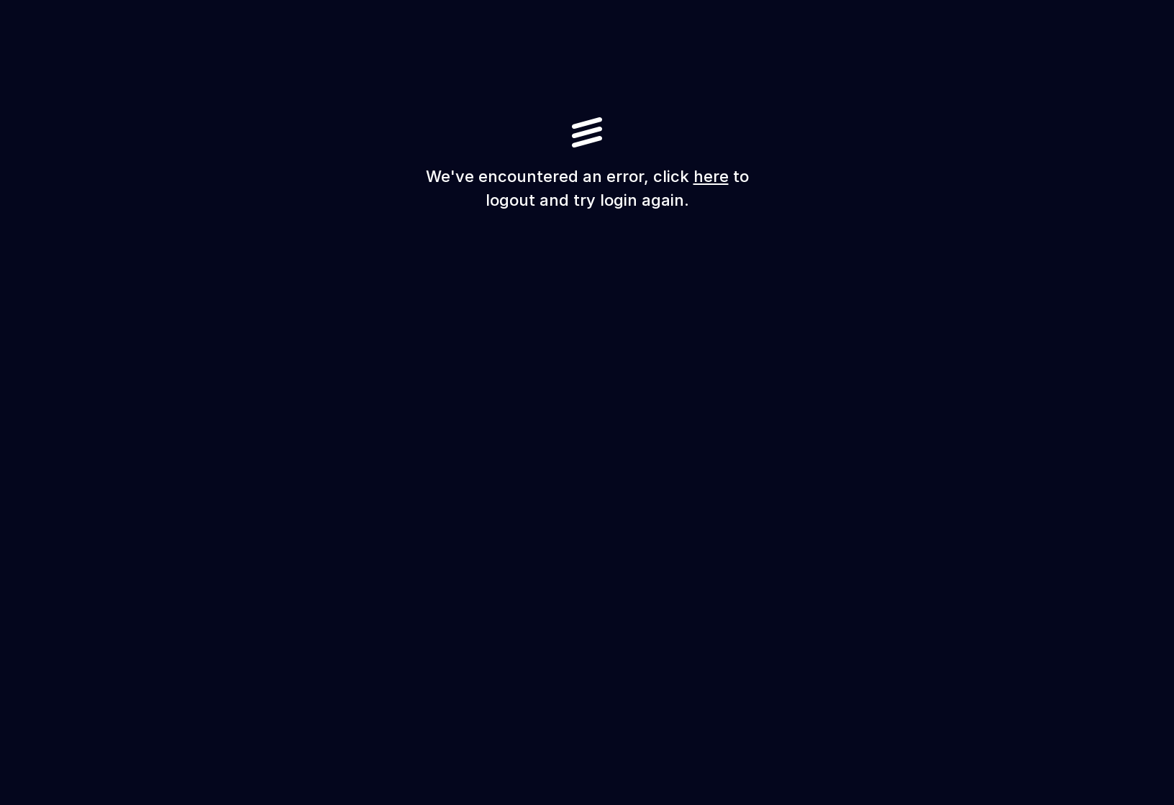
click at [705, 178] on link "here" at bounding box center [710, 176] width 35 height 19
